Goal: Check status

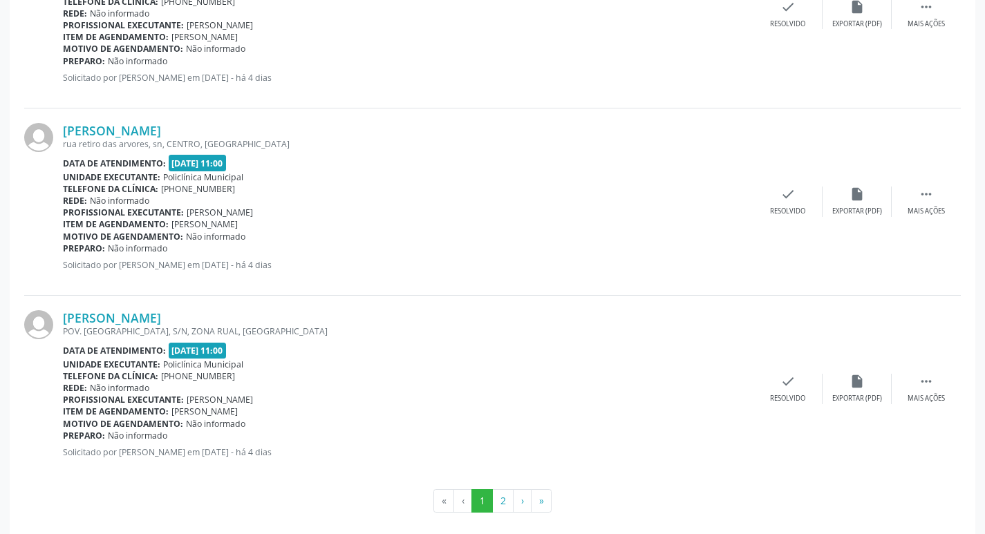
scroll to position [2750, 0]
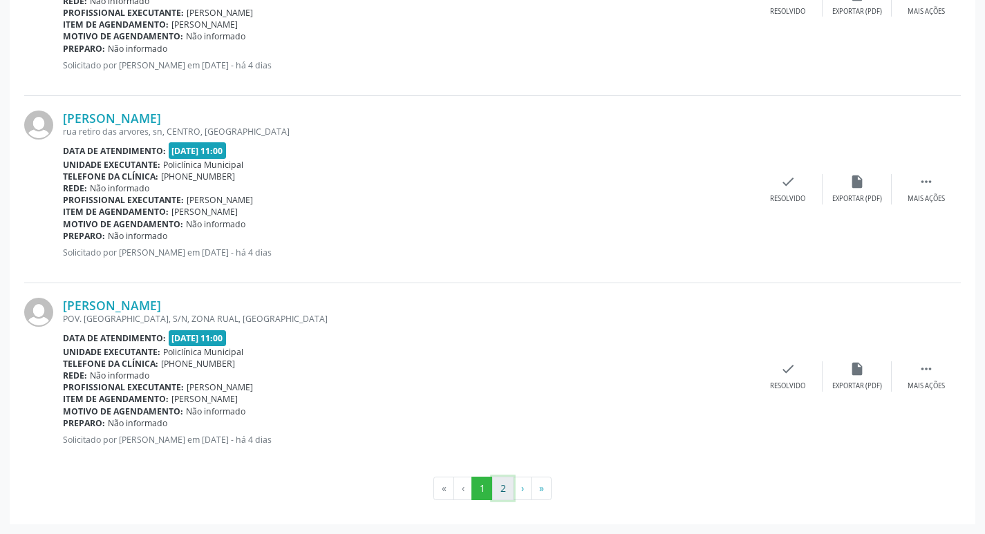
click at [503, 487] on button "2" at bounding box center [502, 489] width 21 height 24
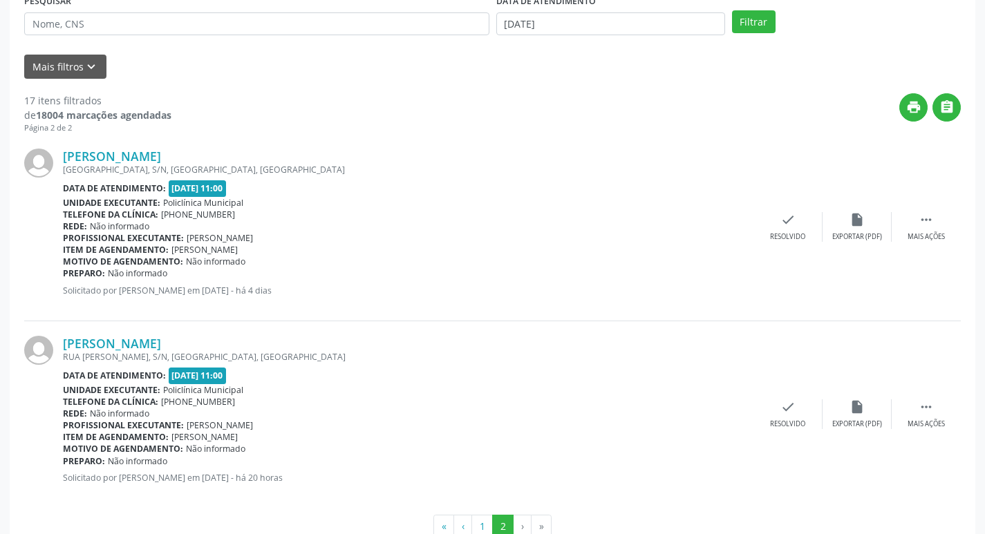
scroll to position [314, 0]
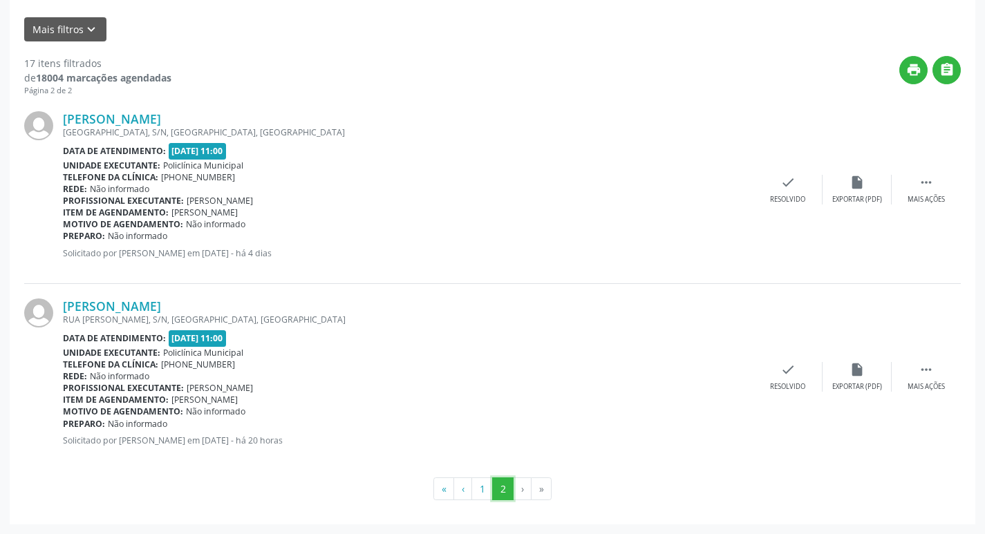
drag, startPoint x: 512, startPoint y: 496, endPoint x: 519, endPoint y: 489, distance: 9.3
click at [514, 496] on button "2" at bounding box center [502, 490] width 21 height 24
click at [519, 489] on li "›" at bounding box center [523, 490] width 18 height 24
click at [523, 489] on li "›" at bounding box center [523, 490] width 18 height 24
click at [482, 487] on button "1" at bounding box center [481, 490] width 21 height 24
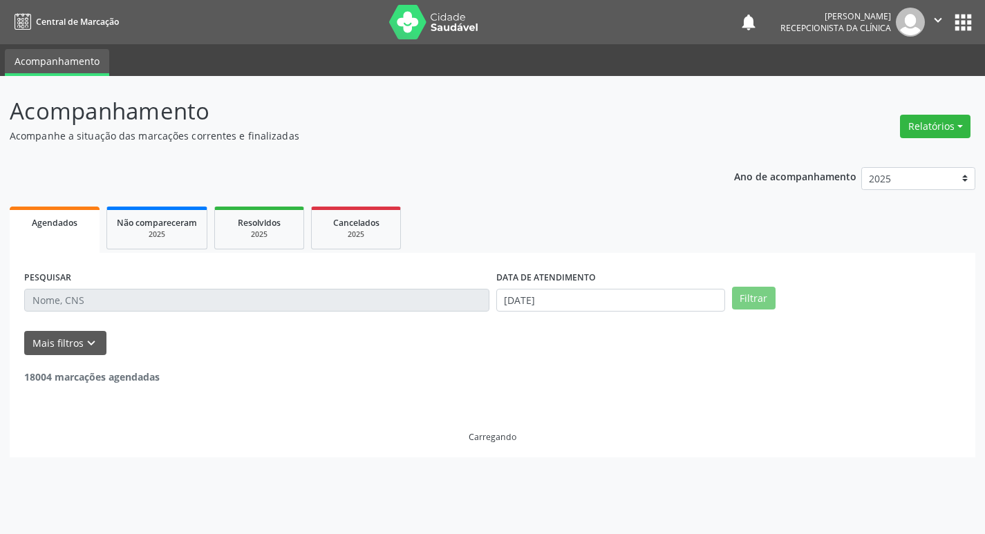
scroll to position [0, 0]
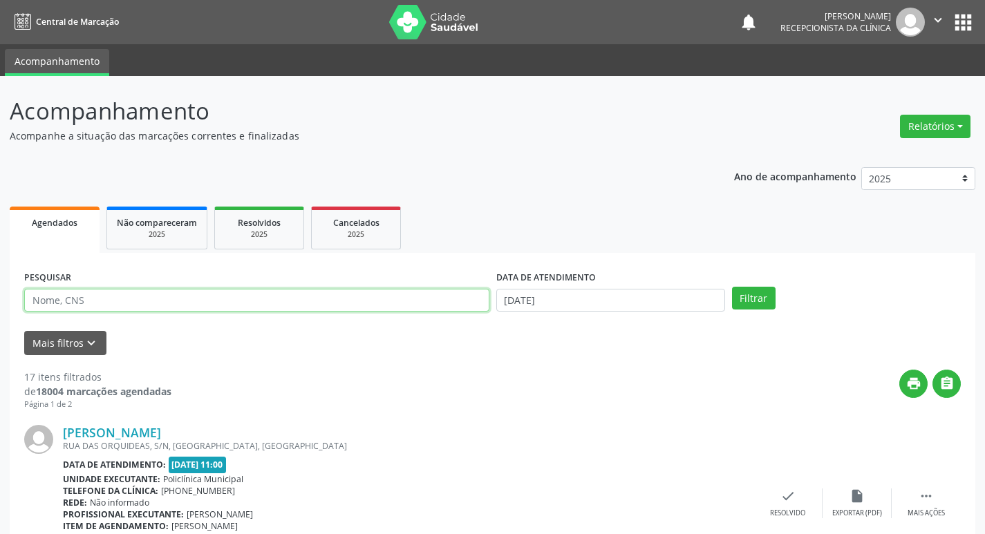
click at [178, 306] on input "text" at bounding box center [256, 301] width 465 height 24
click at [732, 287] on button "Filtrar" at bounding box center [754, 299] width 44 height 24
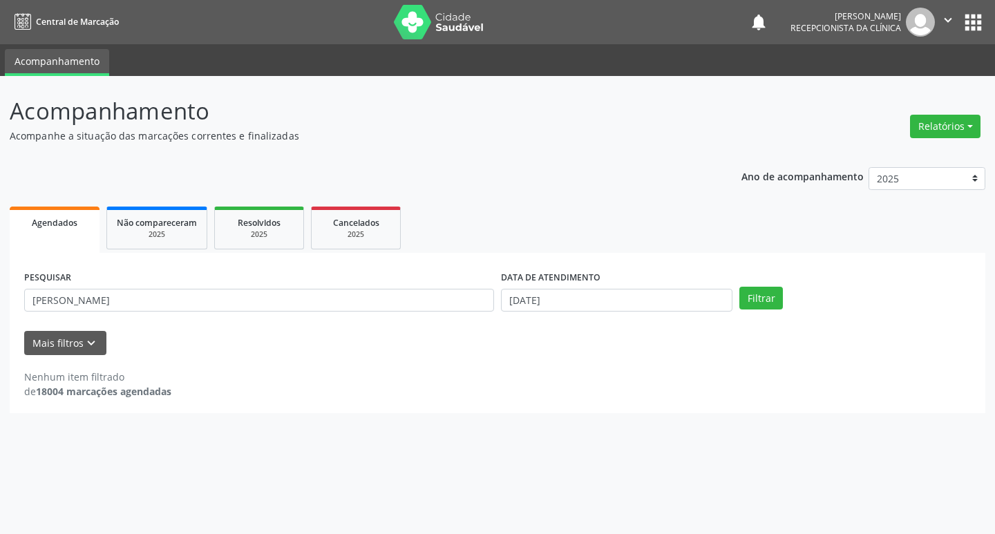
click at [151, 286] on div "PESQUISAR [PERSON_NAME]" at bounding box center [259, 294] width 477 height 54
click at [155, 295] on input "[PERSON_NAME]" at bounding box center [259, 301] width 470 height 24
click at [149, 292] on input "[PERSON_NAME]" at bounding box center [259, 301] width 470 height 24
click at [146, 295] on input "[PERSON_NAME]" at bounding box center [259, 301] width 470 height 24
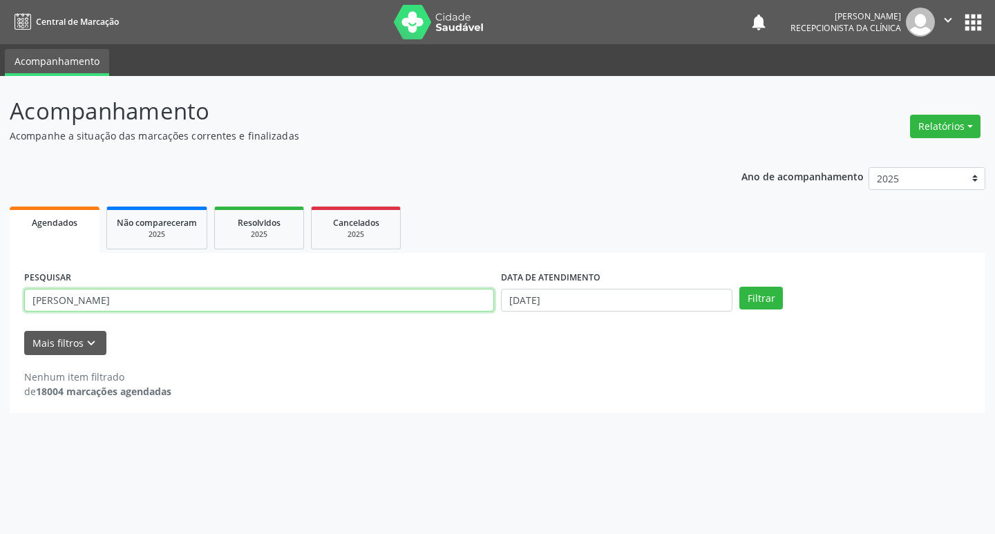
click at [147, 295] on input "[PERSON_NAME]" at bounding box center [259, 301] width 470 height 24
type input "[PERSON_NAME]"
click at [740, 287] on button "Filtrar" at bounding box center [762, 299] width 44 height 24
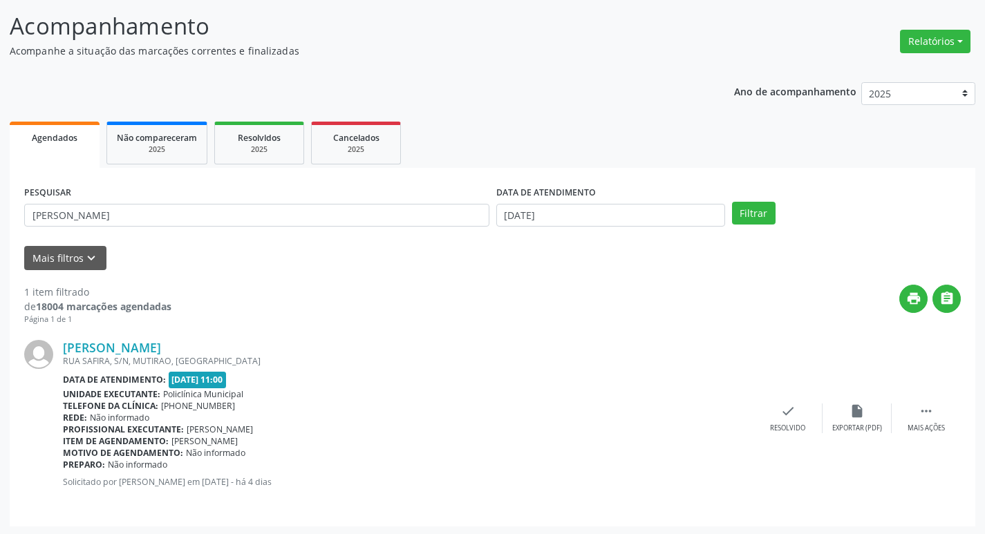
scroll to position [87, 0]
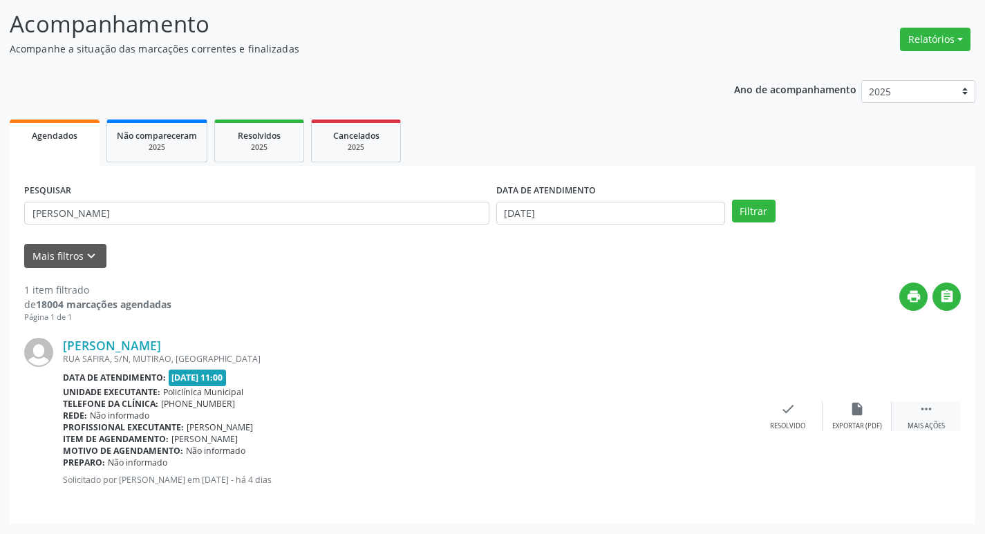
click at [929, 413] on icon "" at bounding box center [926, 409] width 15 height 15
click at [732, 410] on div "print Imprimir" at bounding box center [718, 417] width 69 height 30
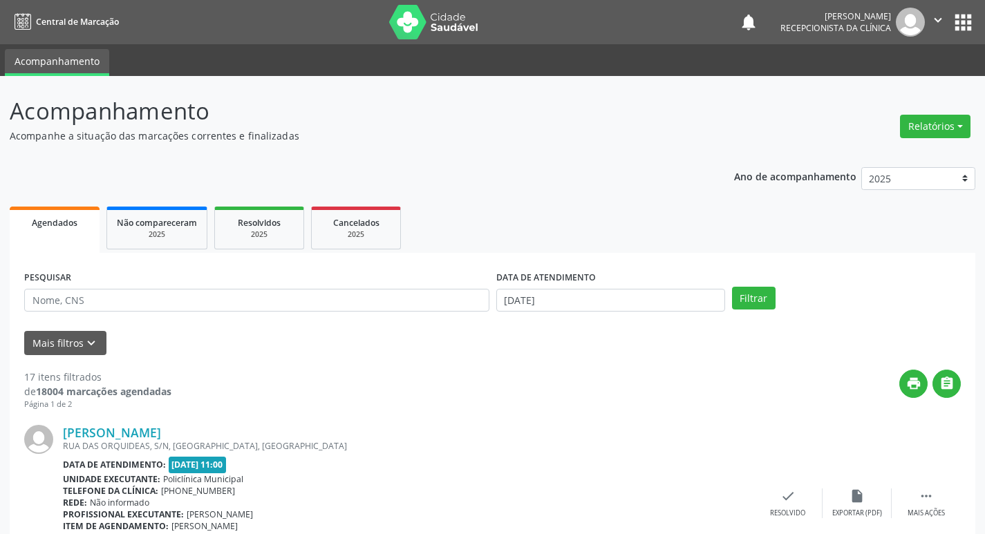
scroll to position [87, 0]
